Goal: Navigation & Orientation: Find specific page/section

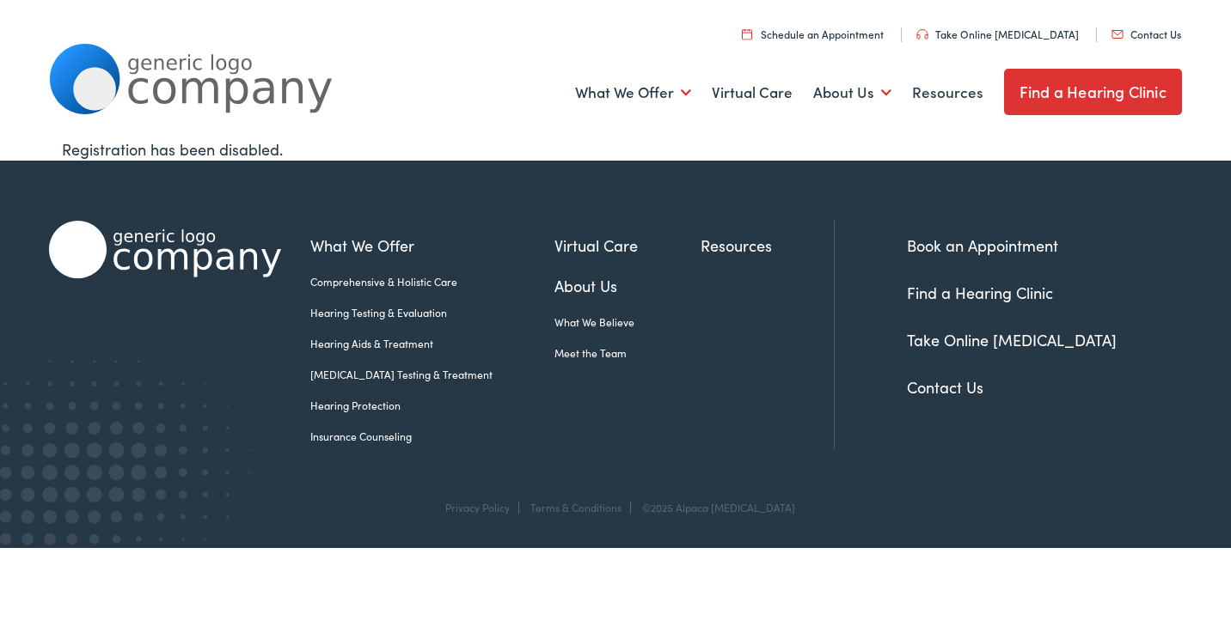
click at [1074, 94] on link "Find a Hearing Clinic" at bounding box center [1093, 92] width 178 height 46
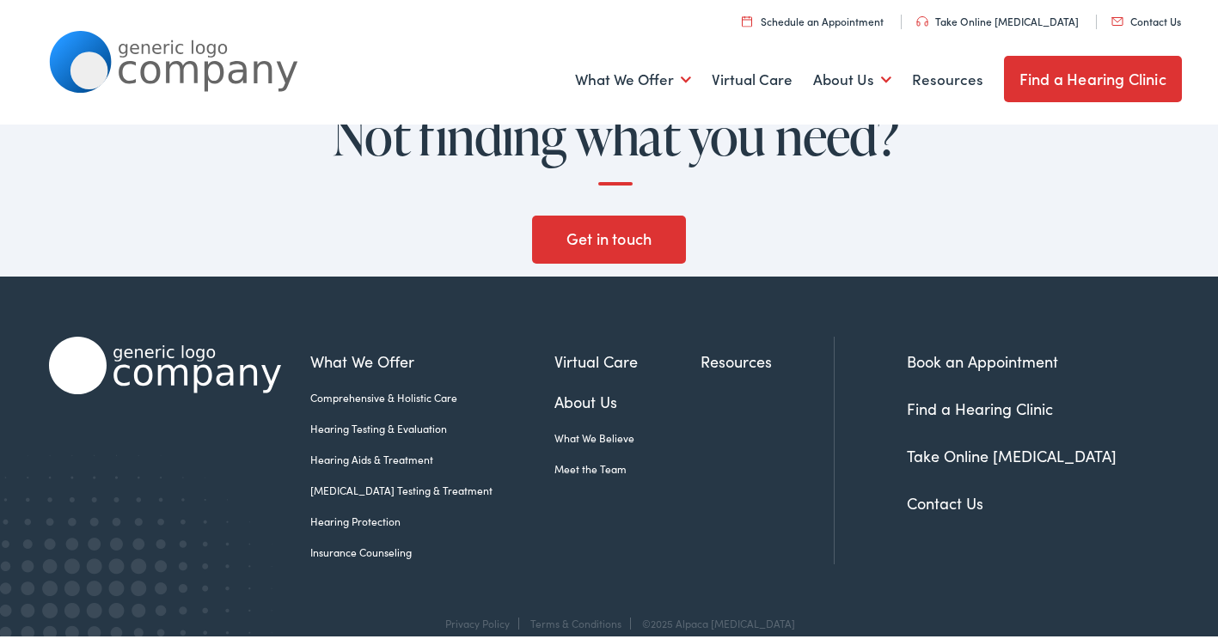
scroll to position [1776, 0]
